Goal: Navigation & Orientation: Find specific page/section

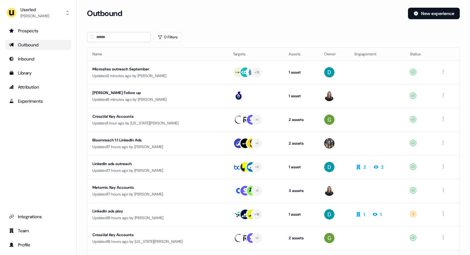
click at [33, 43] on div "Outbound" at bounding box center [38, 45] width 59 height 6
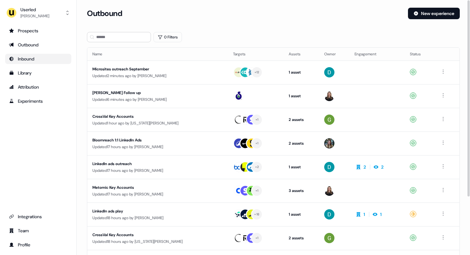
click at [36, 59] on div "Inbound" at bounding box center [38, 59] width 59 height 6
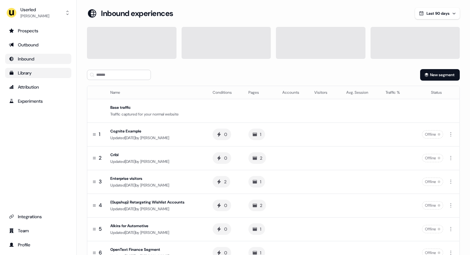
click at [26, 73] on div "Library" at bounding box center [38, 73] width 59 height 6
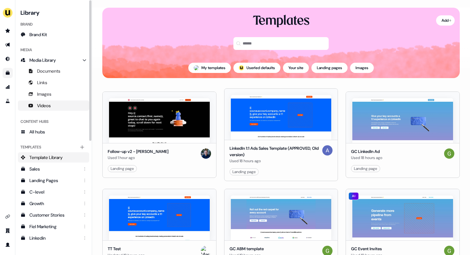
click at [39, 104] on span "Videos" at bounding box center [44, 105] width 14 height 6
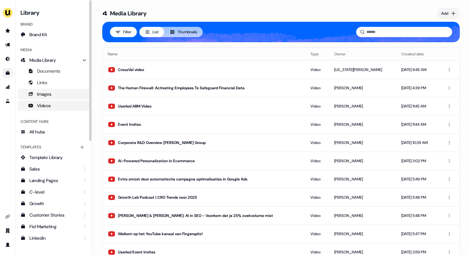
click at [42, 92] on span "Images" at bounding box center [44, 94] width 14 height 6
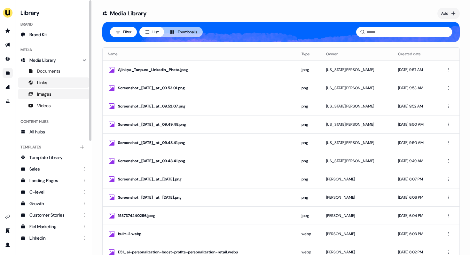
click at [44, 84] on span "Links" at bounding box center [42, 82] width 10 height 6
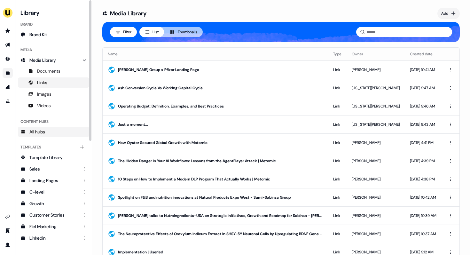
click at [42, 131] on span "All hubs" at bounding box center [37, 132] width 16 height 6
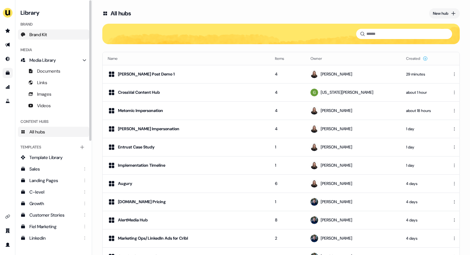
click at [45, 34] on span "Brand Kit" at bounding box center [38, 34] width 18 height 6
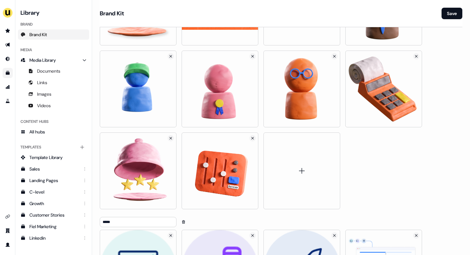
scroll to position [621, 0]
